Goal: Task Accomplishment & Management: Use online tool/utility

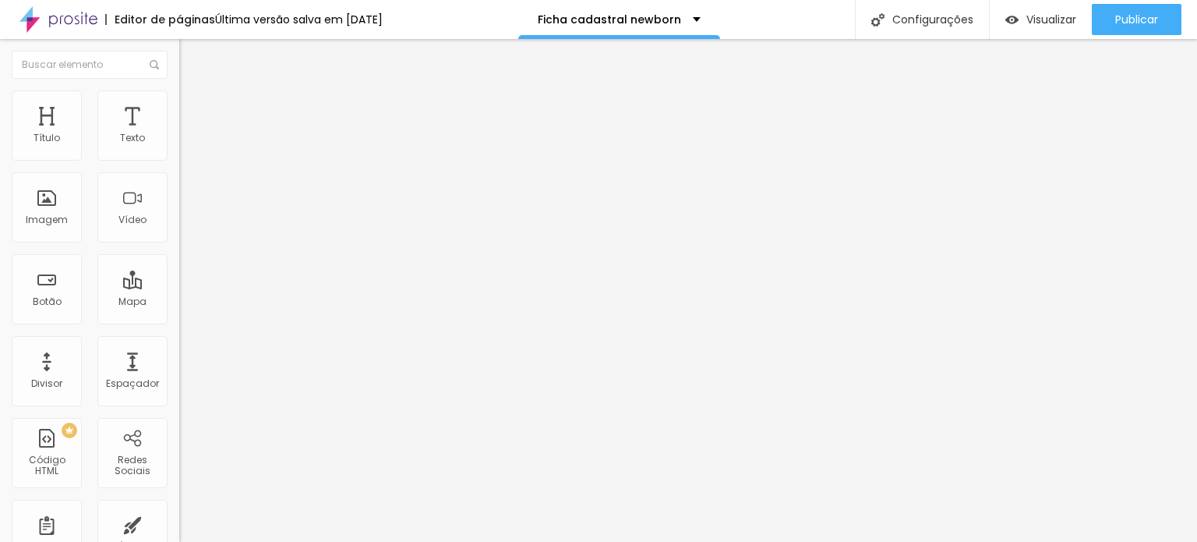
click at [179, 157] on span at bounding box center [183, 163] width 9 height 13
type input "Baby"
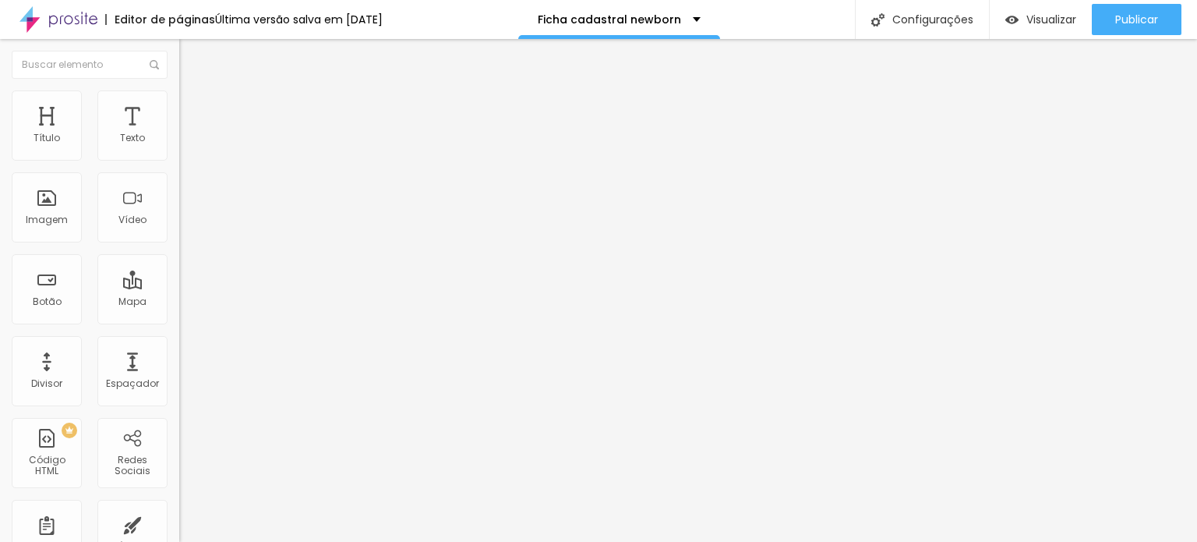
drag, startPoint x: 423, startPoint y: 331, endPoint x: 400, endPoint y: 327, distance: 23.7
type input "Pocket"
drag, startPoint x: 516, startPoint y: 362, endPoint x: 304, endPoint y: 314, distance: 217.4
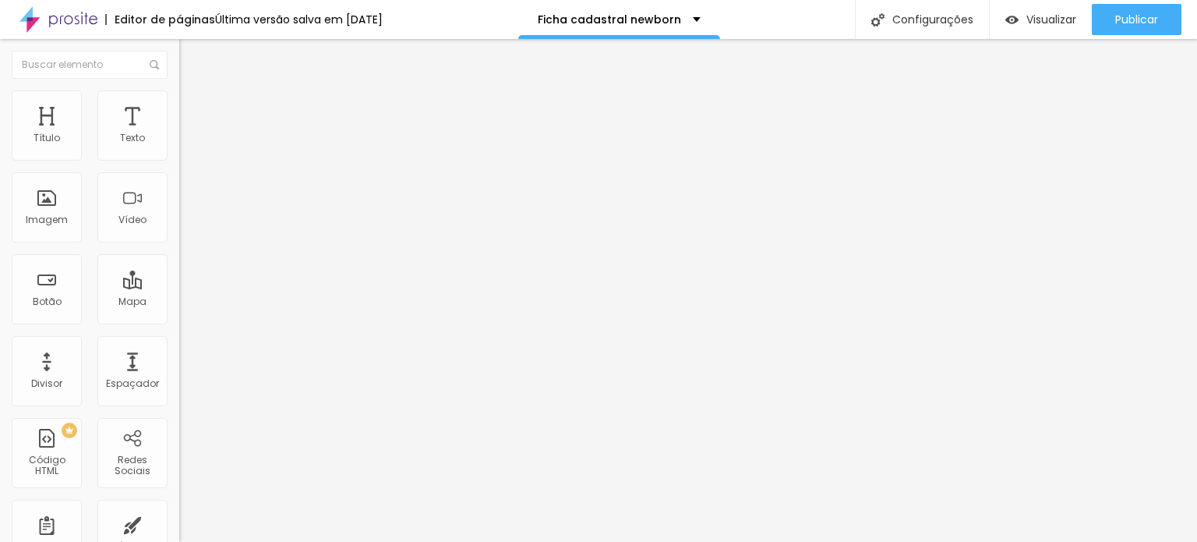
scroll to position [234, 0]
type input "Light"
drag, startPoint x: 436, startPoint y: 242, endPoint x: 397, endPoint y: 246, distance: 39.9
type input "Silver"
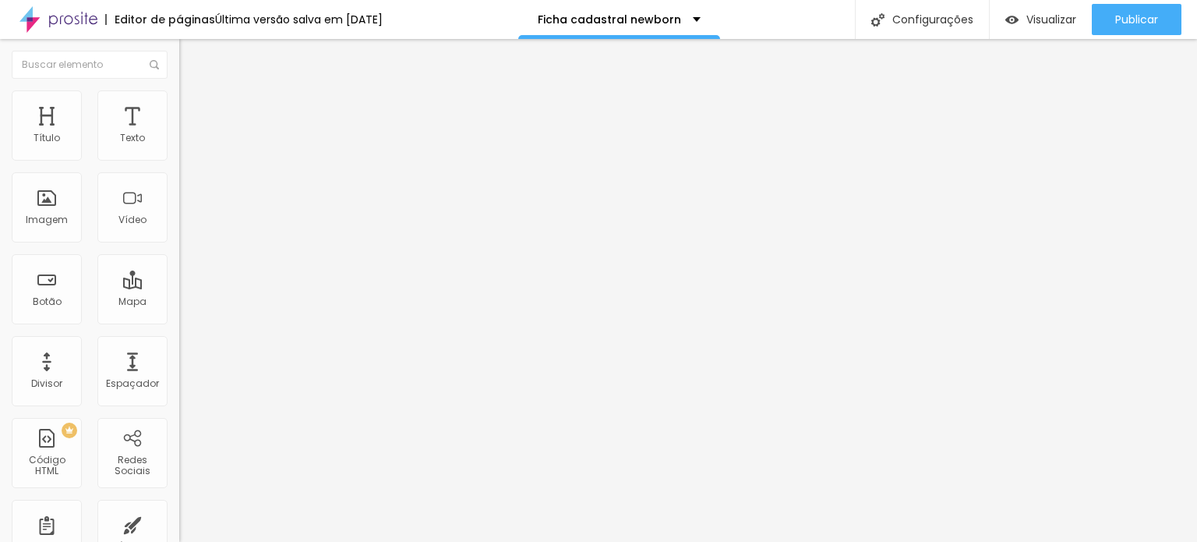
drag, startPoint x: 530, startPoint y: 277, endPoint x: 397, endPoint y: 267, distance: 132.9
type input "Luxo"
drag, startPoint x: 430, startPoint y: 314, endPoint x: 399, endPoint y: 308, distance: 31.8
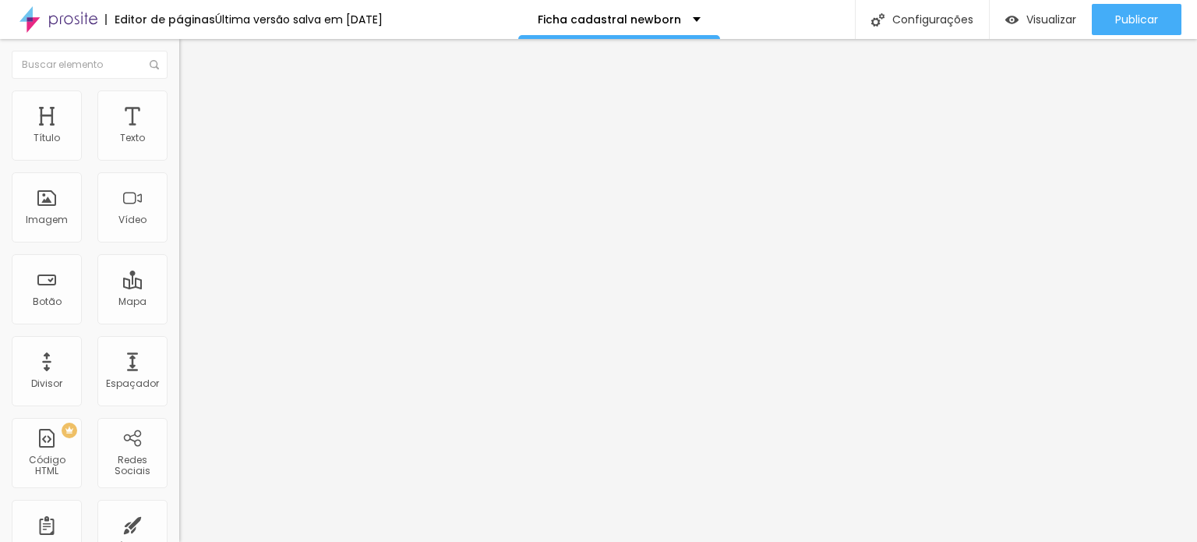
type input "Gold"
drag, startPoint x: 443, startPoint y: 347, endPoint x: 398, endPoint y: 338, distance: 45.2
type input "Diamante"
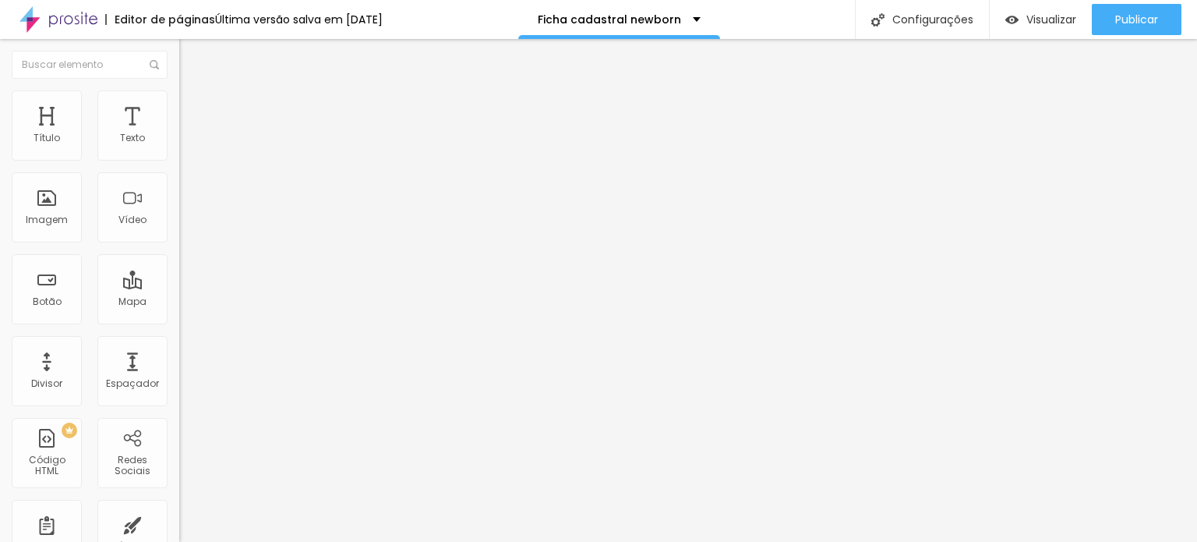
drag, startPoint x: 451, startPoint y: 376, endPoint x: 393, endPoint y: 389, distance: 59.9
type input "Clássico"
drag, startPoint x: 365, startPoint y: 387, endPoint x: 369, endPoint y: 246, distance: 141.1
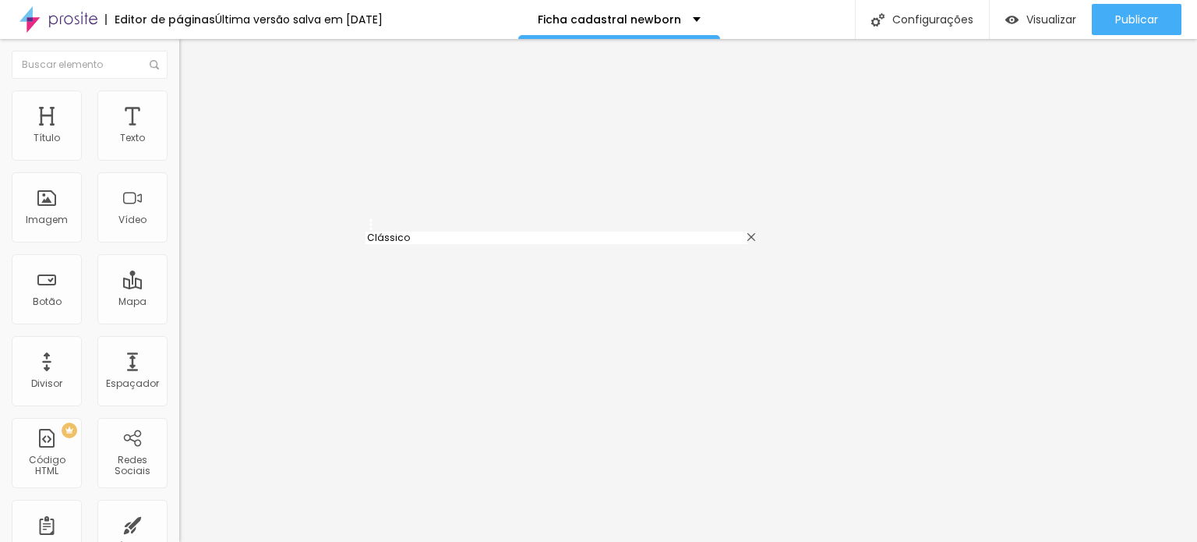
type input "Clássico"
type input "Silver"
type input "Luxo"
type input "Gold"
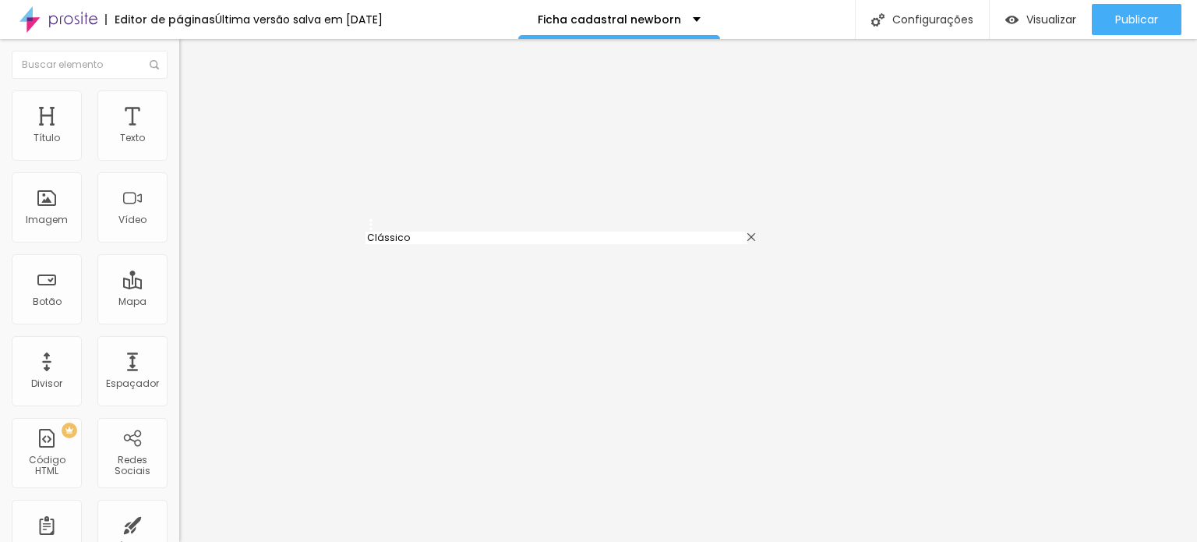
type input "Diamante"
click at [179, 157] on span at bounding box center [183, 163] width 9 height 13
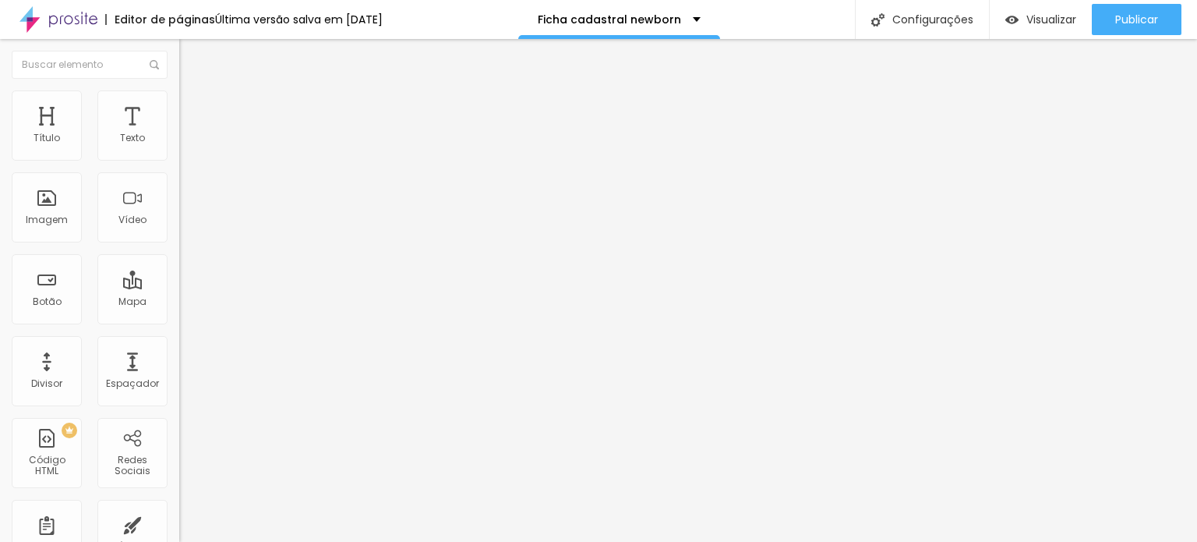
drag, startPoint x: 524, startPoint y: 272, endPoint x: 552, endPoint y: 272, distance: 28.1
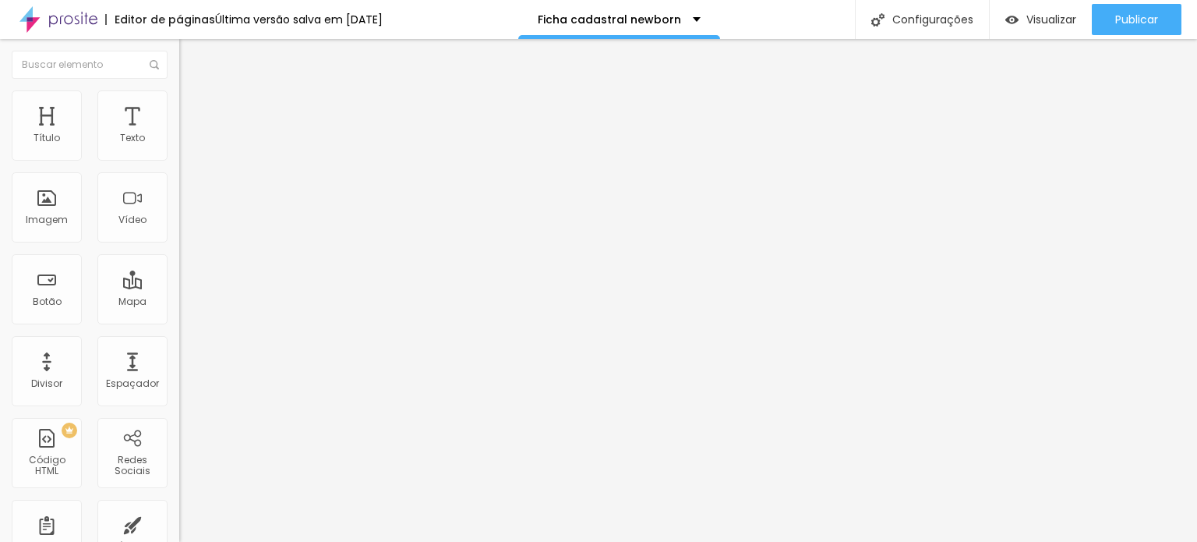
drag, startPoint x: 494, startPoint y: 272, endPoint x: 660, endPoint y: 285, distance: 166.5
drag, startPoint x: 480, startPoint y: 266, endPoint x: 352, endPoint y: 261, distance: 128.7
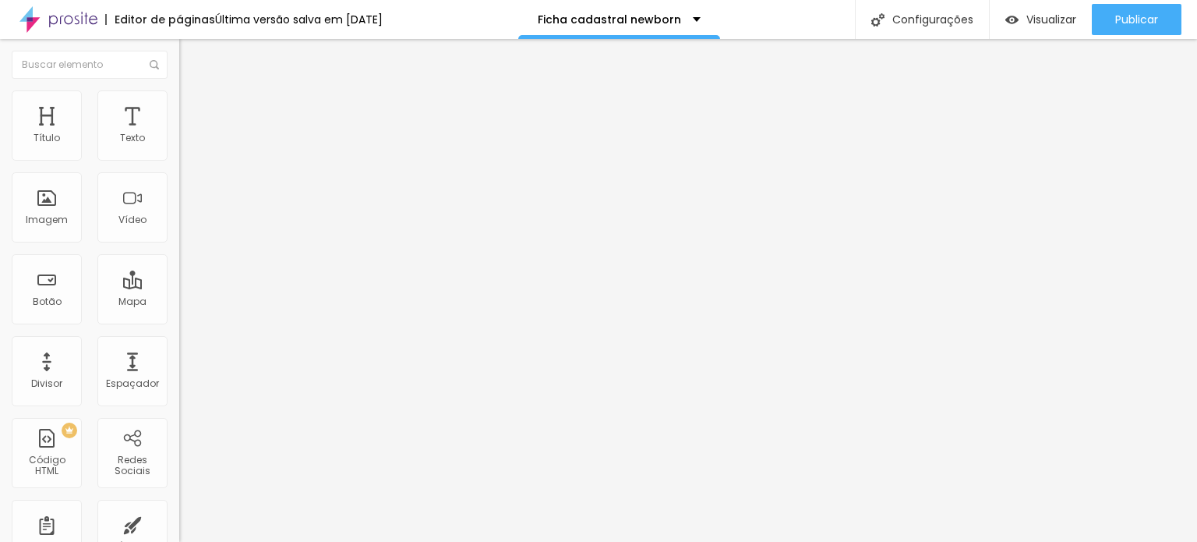
type input "Valor TOTAL á vista via PIX no fechamento do contrato"
drag, startPoint x: 398, startPoint y: 308, endPoint x: 408, endPoint y: 308, distance: 10.1
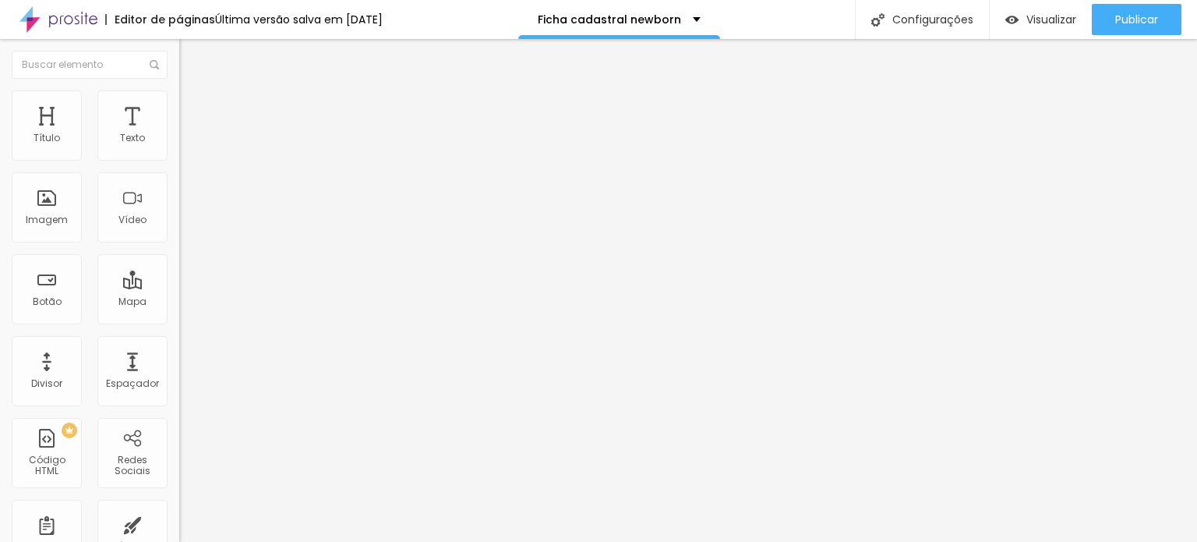
drag, startPoint x: 496, startPoint y: 309, endPoint x: 708, endPoint y: 332, distance: 213.3
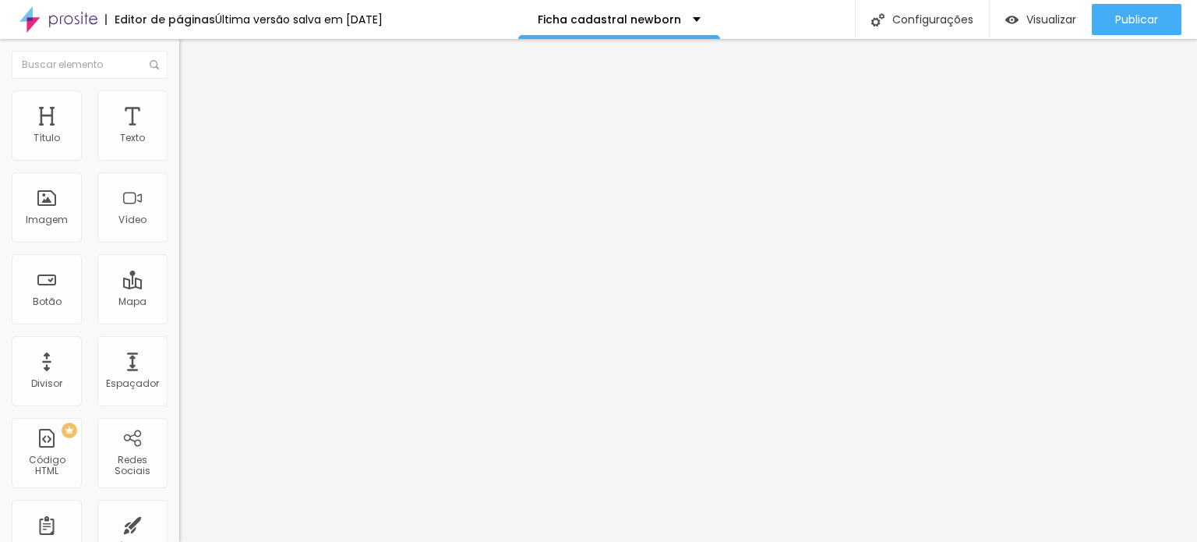
scroll to position [0, 0]
type input "Sinal via PIX + saldo via PIX ou espécie"
type input "PIX TOTAL: Valor TOTAL á vista via PIX no fechamento do contrato"
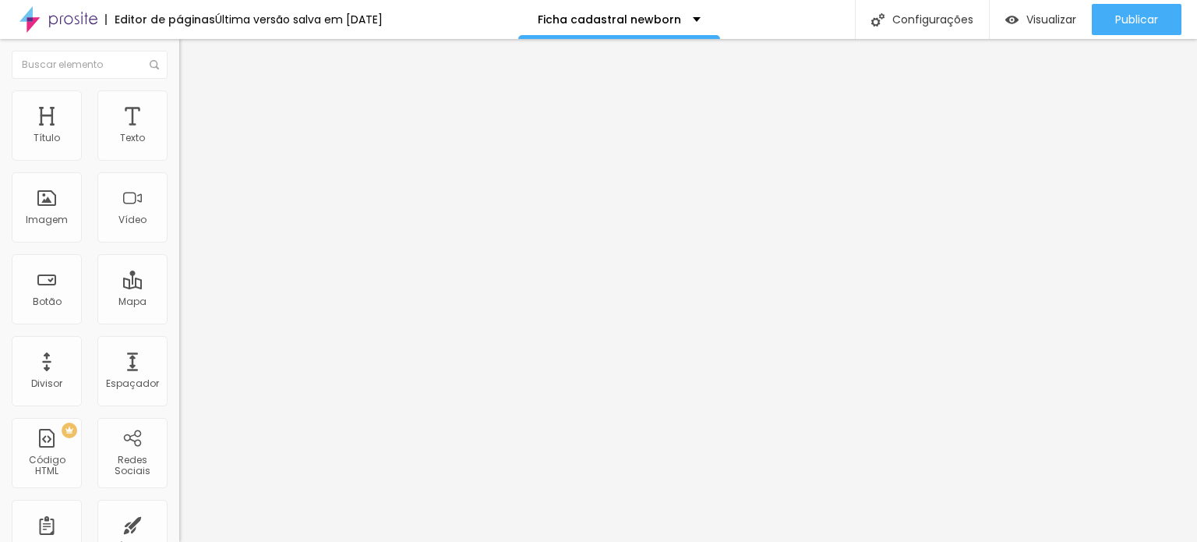
scroll to position [0, 14]
drag, startPoint x: 503, startPoint y: 308, endPoint x: 719, endPoint y: 311, distance: 215.1
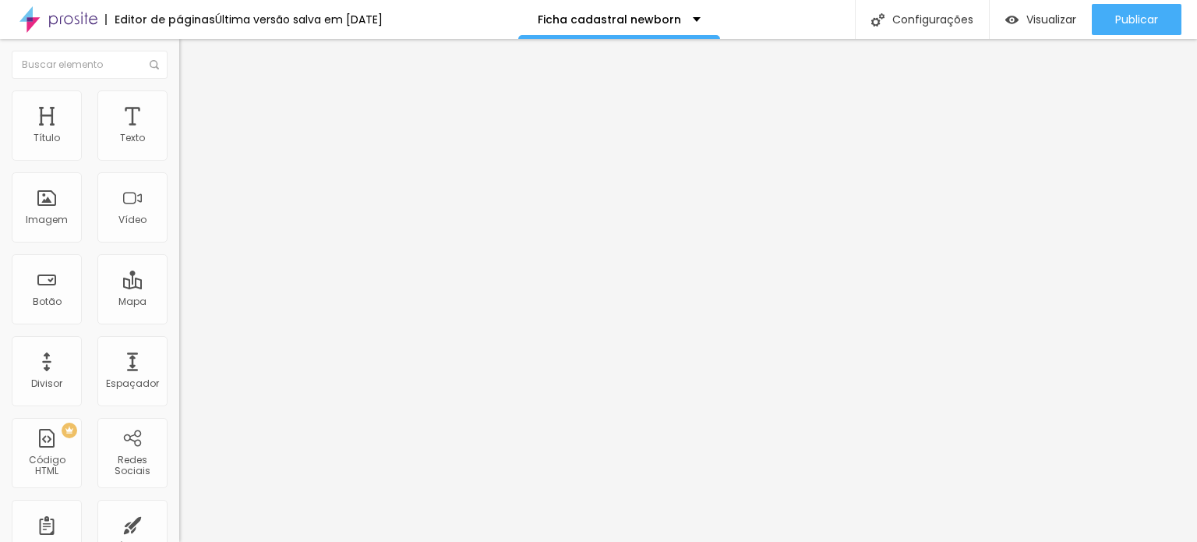
type input "à vista: Sinal via PIX + saldo via PIX ou espécie no dia do ensaio"
drag, startPoint x: 401, startPoint y: 342, endPoint x: 380, endPoint y: 341, distance: 21.1
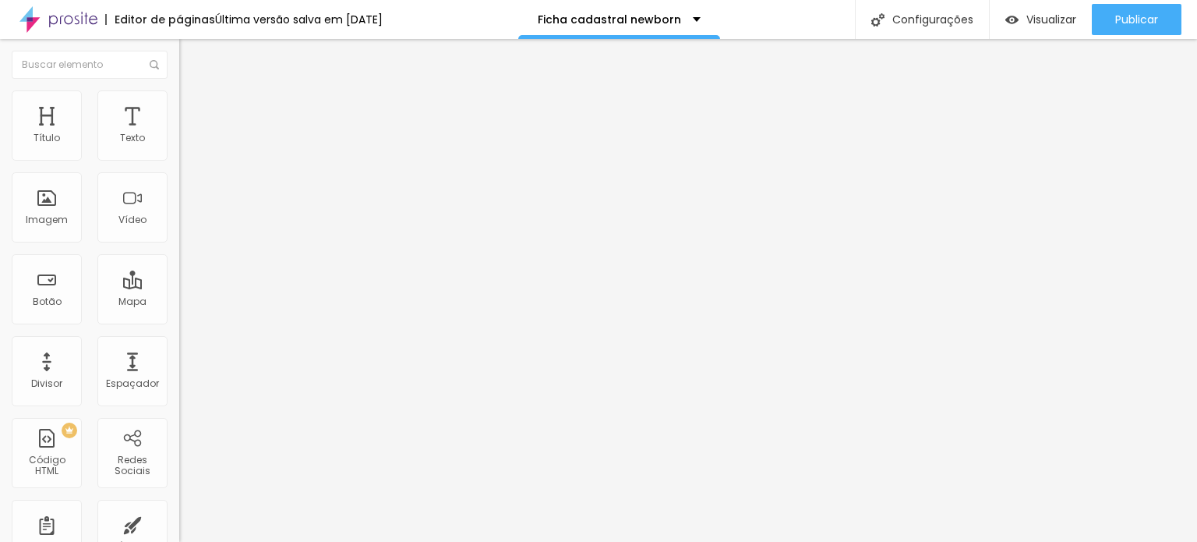
drag, startPoint x: 549, startPoint y: 345, endPoint x: 590, endPoint y: 345, distance: 41.3
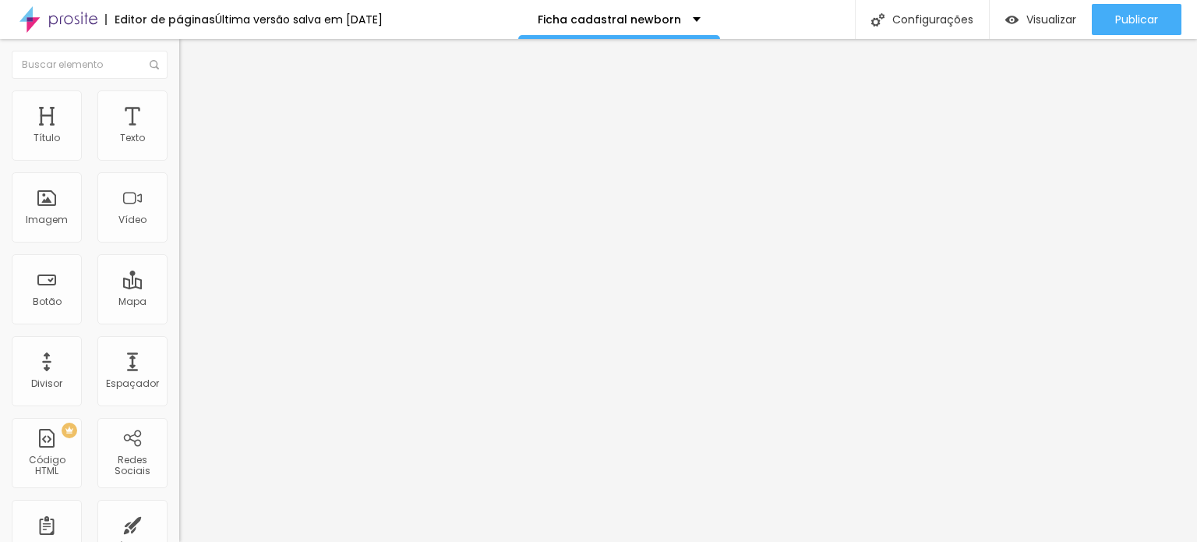
drag, startPoint x: 574, startPoint y: 341, endPoint x: 518, endPoint y: 352, distance: 57.2
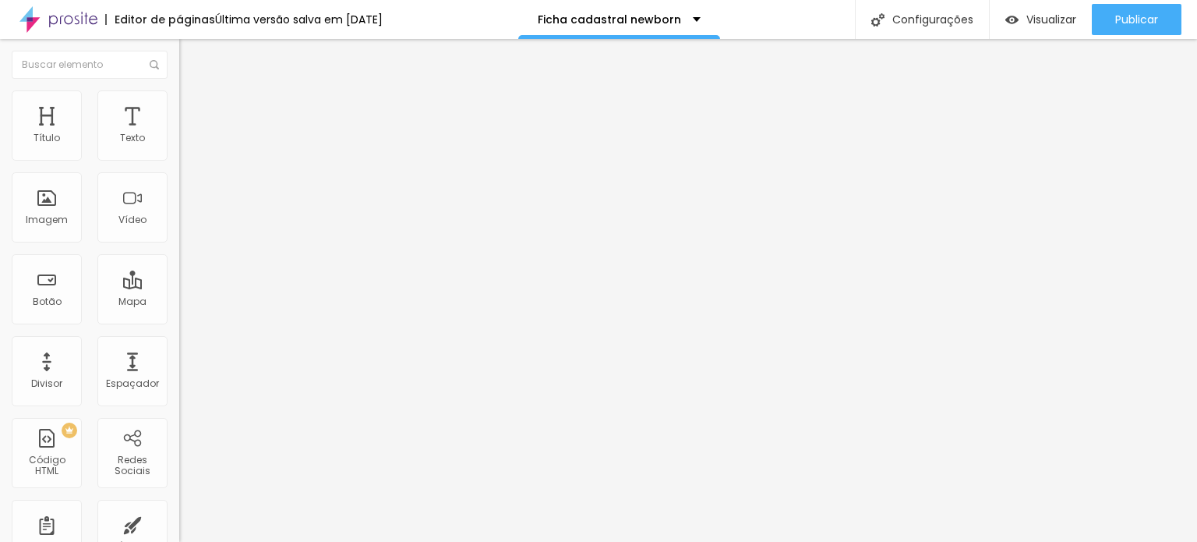
drag, startPoint x: 525, startPoint y: 346, endPoint x: 694, endPoint y: 360, distance: 168.9
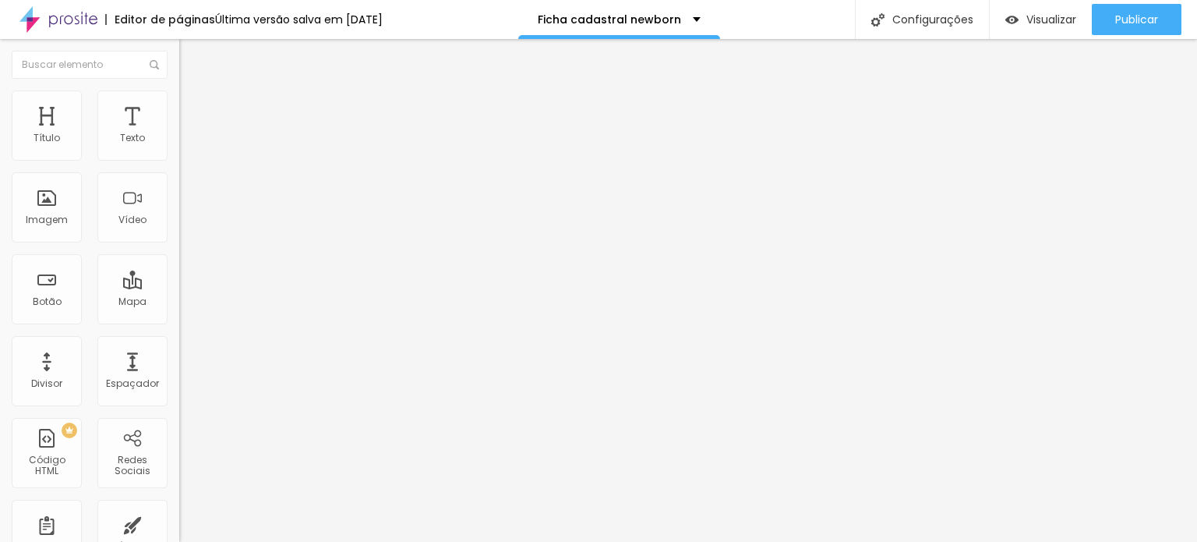
type input "Parcelado: Sinal via PIX + saldo parcelado em até 10 vezes no cartão de crédito"
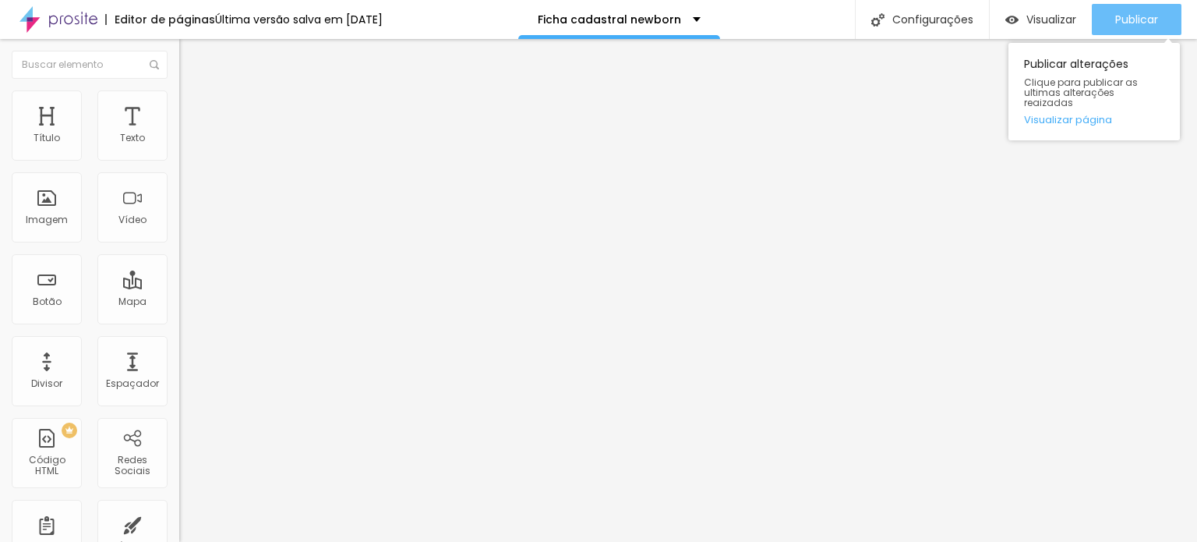
click at [1131, 21] on span "Publicar" at bounding box center [1136, 19] width 43 height 12
click at [1108, 24] on button "Publicar" at bounding box center [1137, 19] width 90 height 31
